Goal: Find specific page/section: Find specific page/section

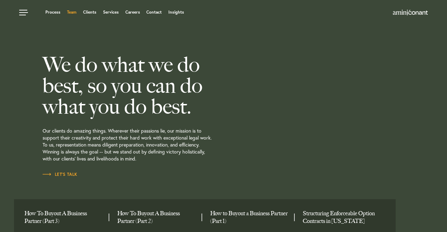
click at [73, 12] on link "Team" at bounding box center [71, 12] width 9 height 4
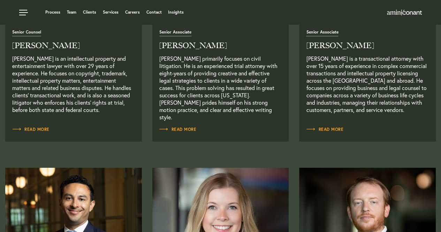
scroll to position [674, 0]
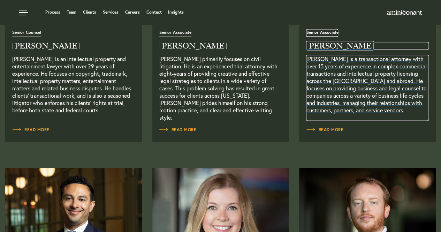
click at [312, 57] on p "Joel Teklu is a transactional attorney with over 15 years of experience in comp…" at bounding box center [367, 88] width 123 height 66
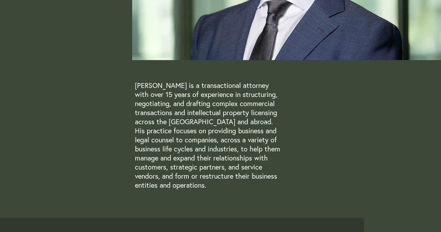
scroll to position [150, 0]
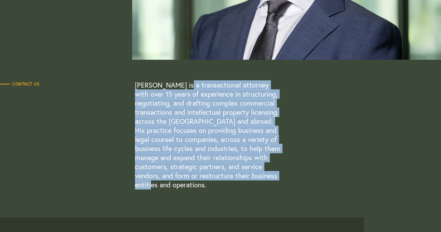
drag, startPoint x: 169, startPoint y: 186, endPoint x: 179, endPoint y: 85, distance: 101.7
click at [179, 85] on p "Joel Teklu is a transactional attorney with over 15 years of experience in stru…" at bounding box center [209, 135] width 148 height 109
copy p "transactional attorney with over 15 years of experience in structuring, negotia…"
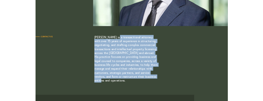
scroll to position [174, 0]
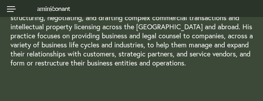
scroll to position [174, 0]
